Goal: Information Seeking & Learning: Learn about a topic

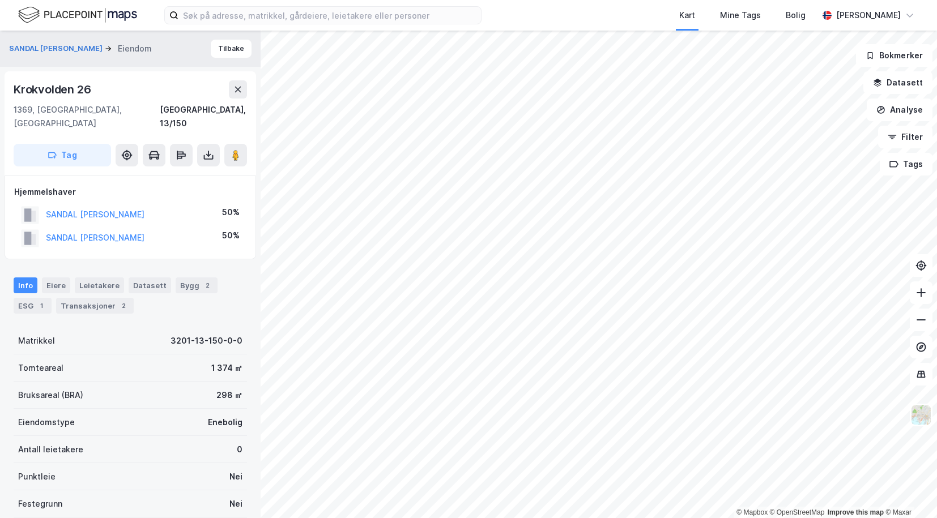
scroll to position [1, 0]
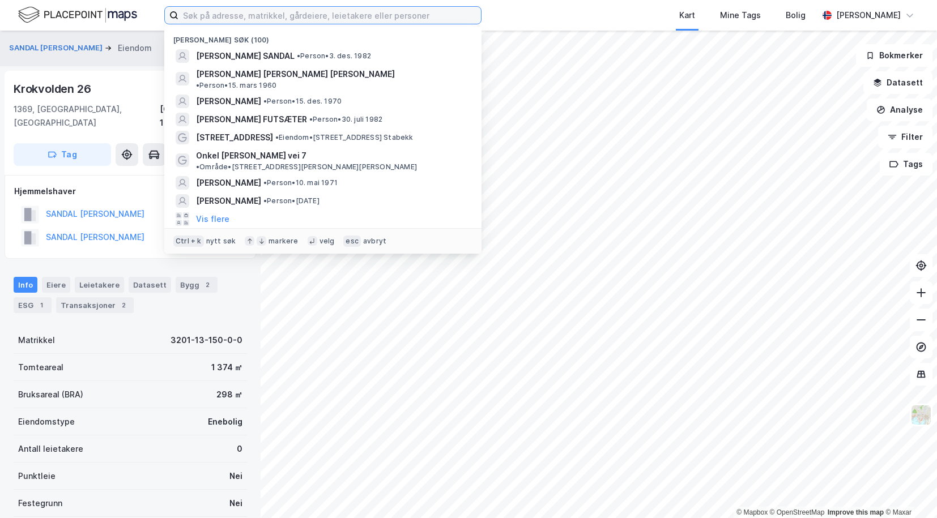
click at [234, 14] on input at bounding box center [329, 15] width 302 height 17
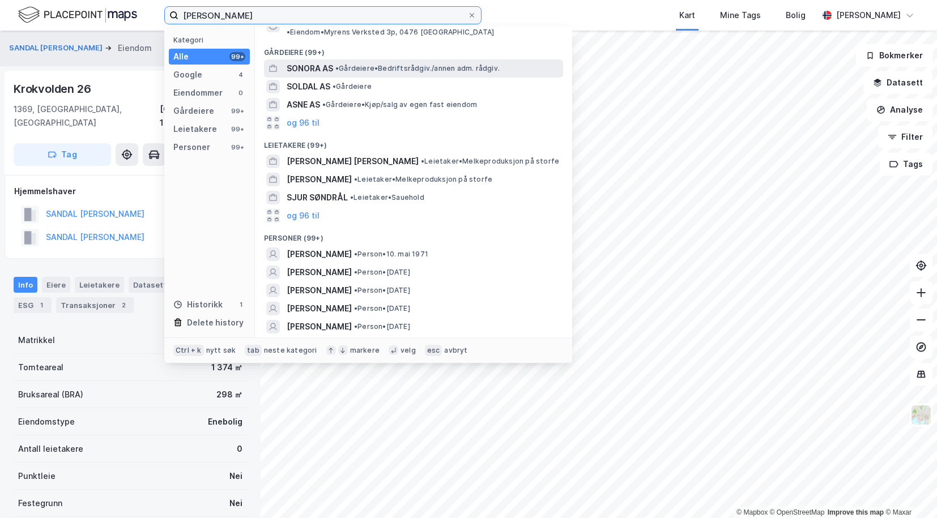
scroll to position [113, 0]
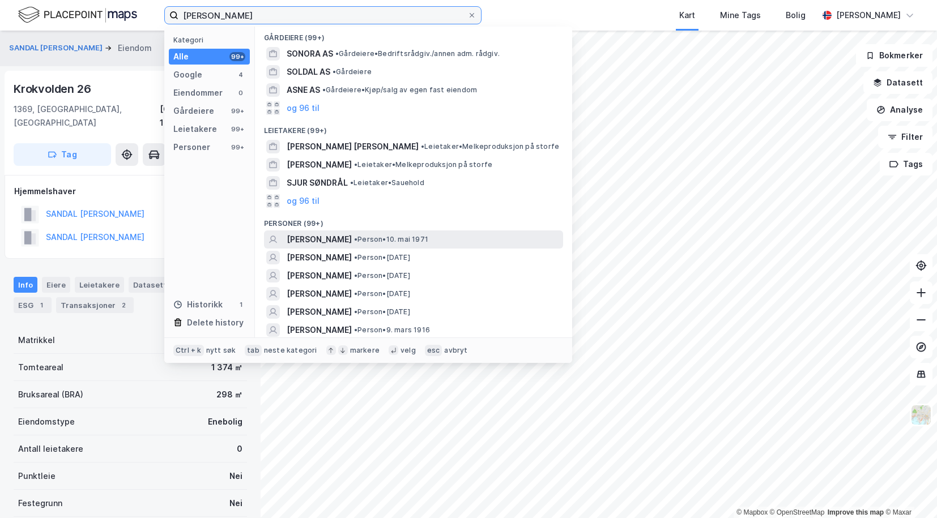
type input "[PERSON_NAME]"
click at [309, 233] on span "[PERSON_NAME]" at bounding box center [319, 240] width 65 height 14
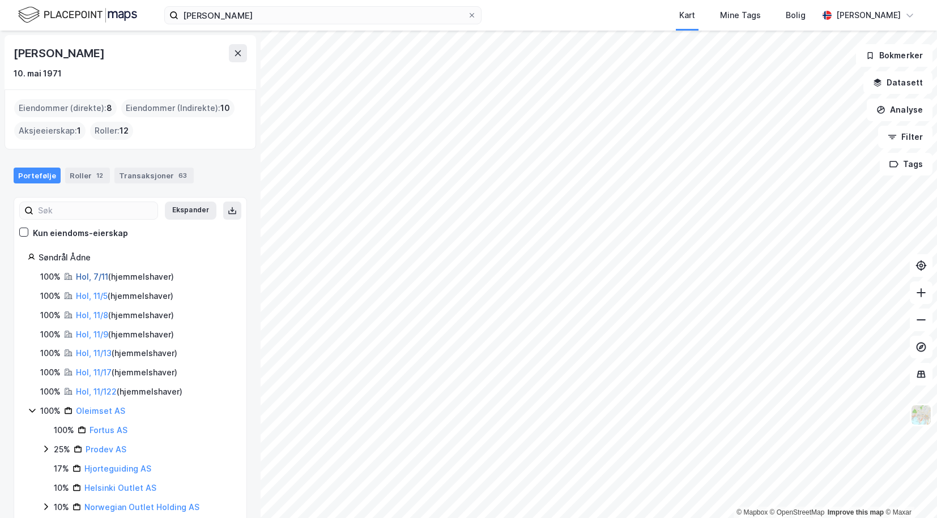
click at [80, 275] on link "Hol, 7/11" at bounding box center [92, 277] width 32 height 10
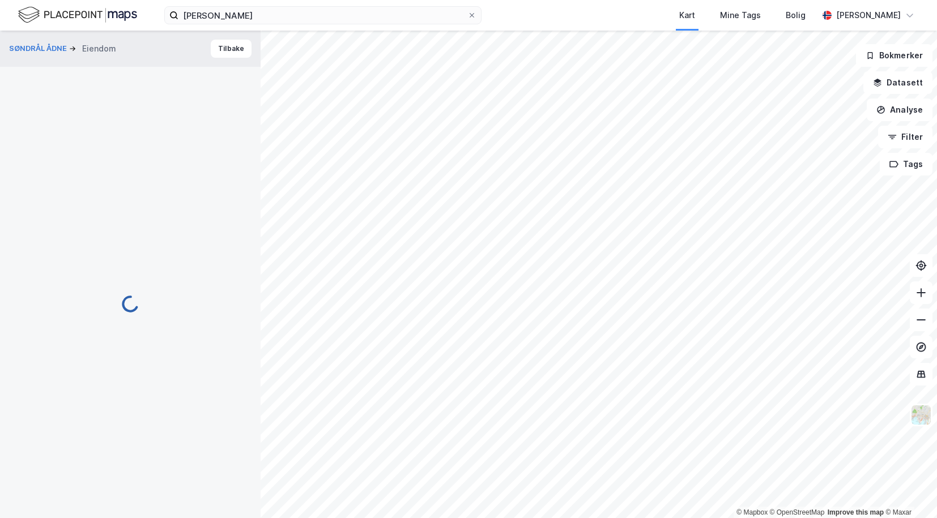
scroll to position [1, 0]
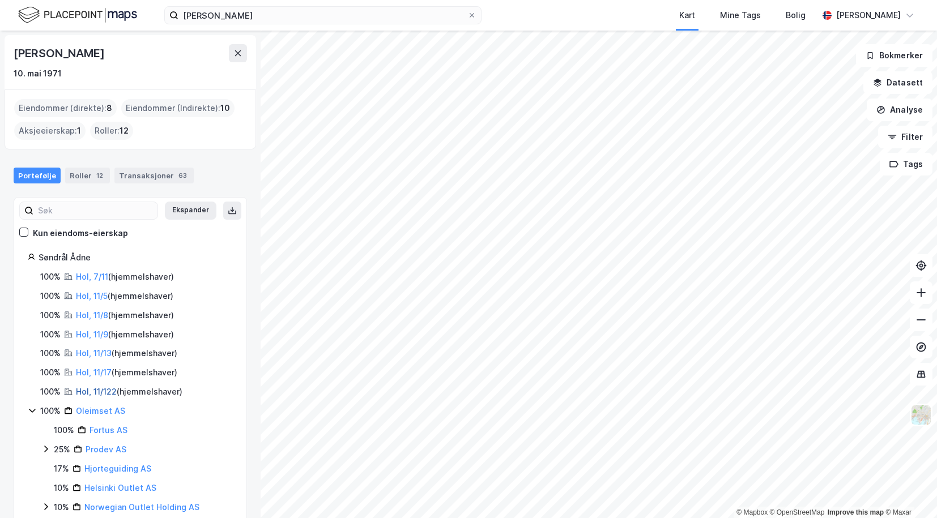
click at [99, 389] on link "Hol, 11/122" at bounding box center [96, 392] width 41 height 10
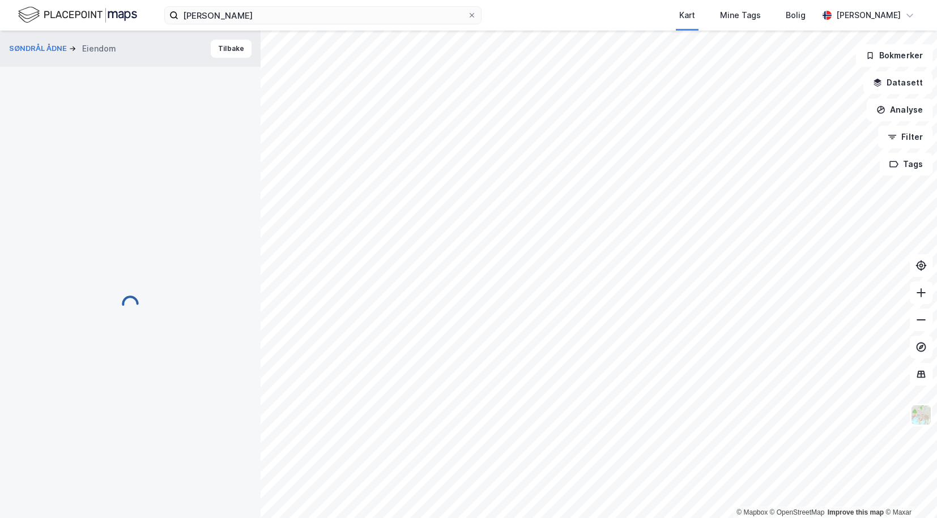
scroll to position [1, 0]
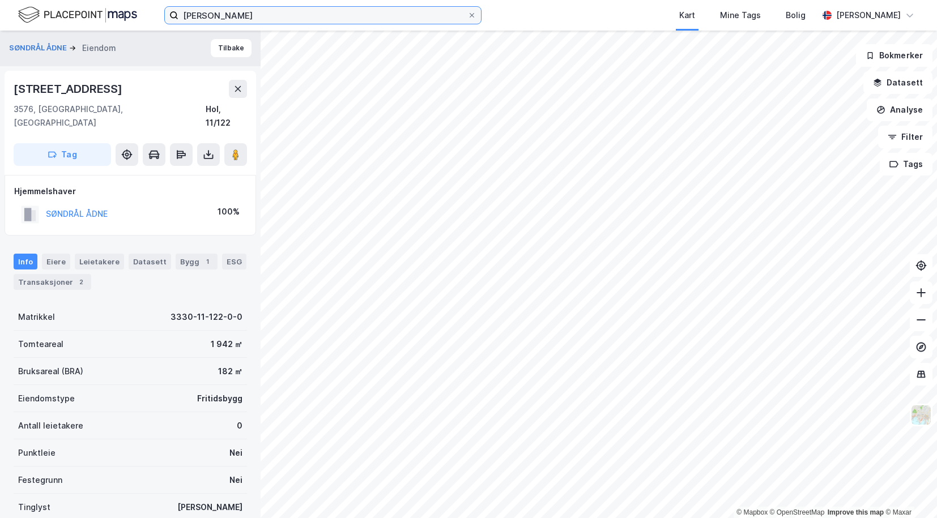
click at [224, 11] on input "[PERSON_NAME]" at bounding box center [322, 15] width 289 height 17
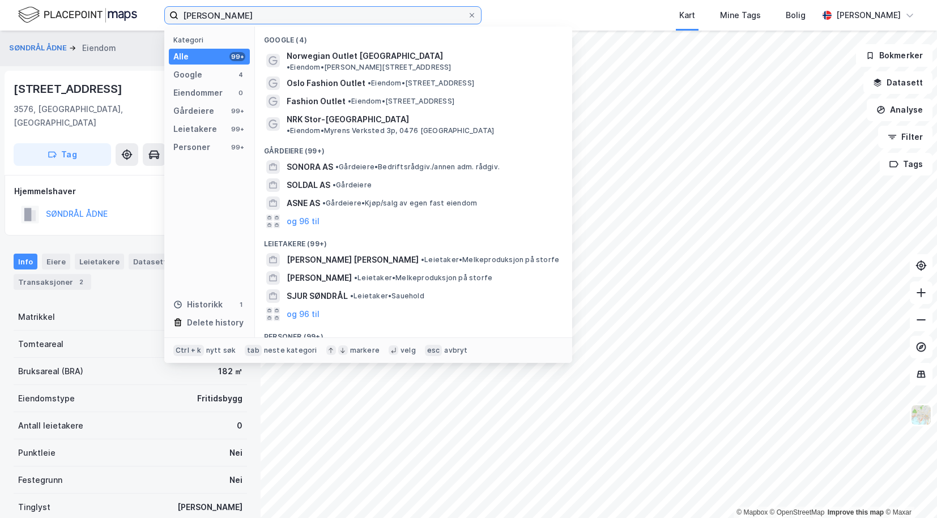
click at [224, 11] on input "[PERSON_NAME]" at bounding box center [322, 15] width 289 height 17
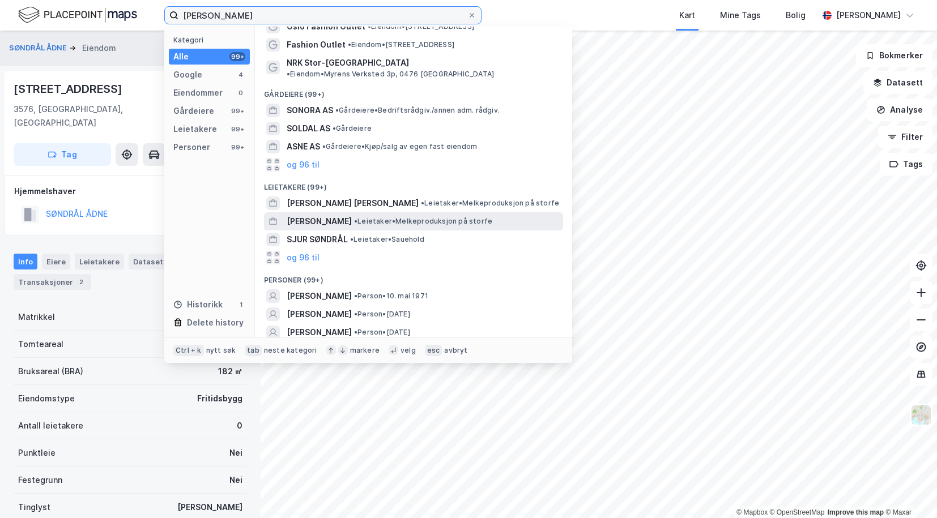
scroll to position [113, 0]
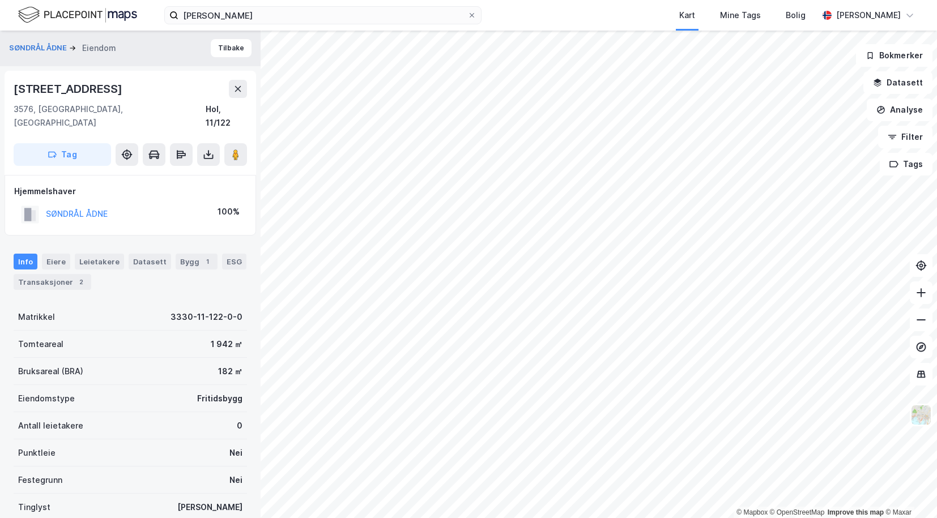
scroll to position [1, 0]
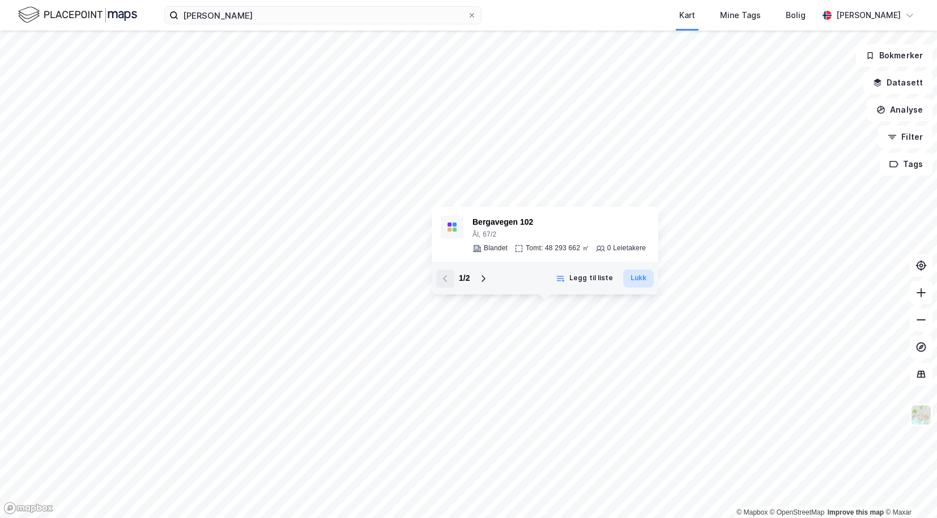
click at [633, 277] on button "Lukk" at bounding box center [638, 279] width 31 height 18
